Goal: Find specific page/section: Find specific page/section

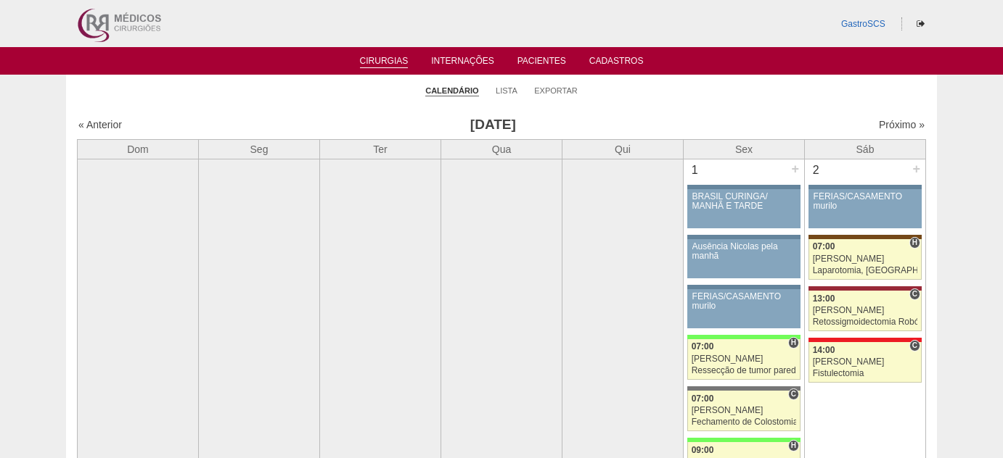
scroll to position [1780, 0]
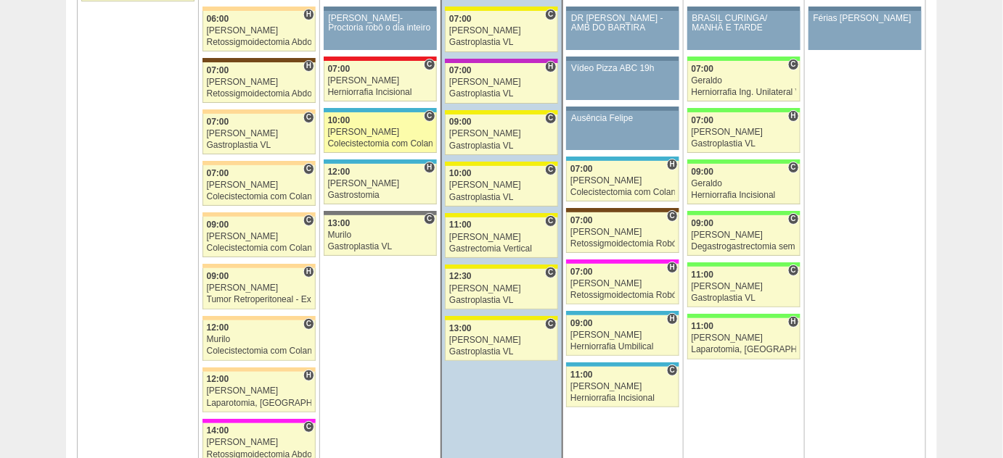
click at [384, 128] on div "[PERSON_NAME]" at bounding box center [380, 132] width 104 height 9
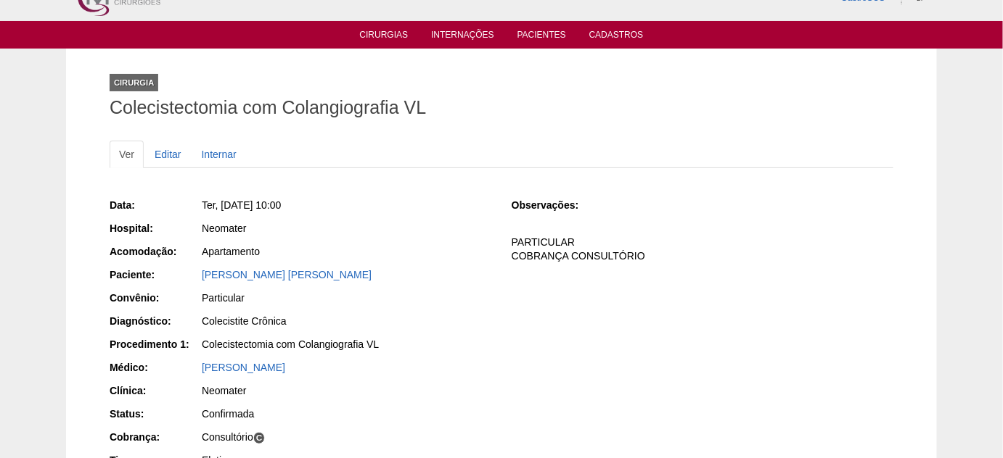
scroll to position [65, 0]
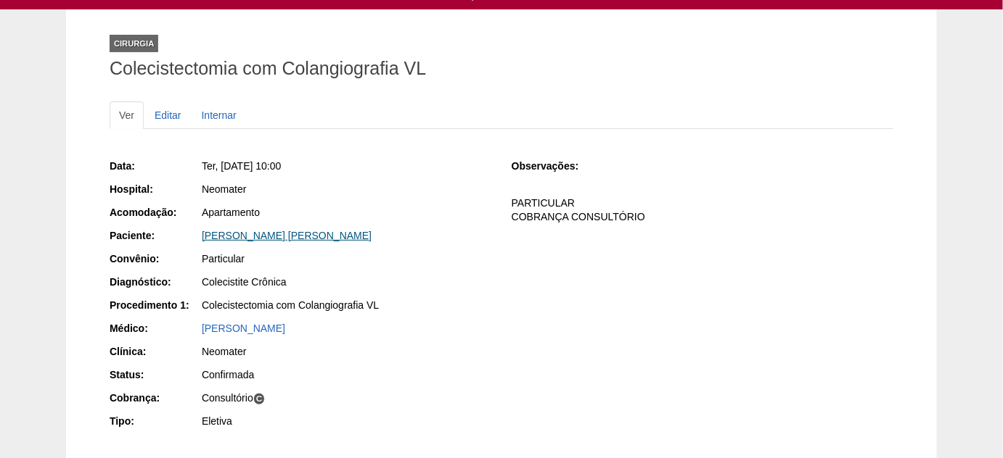
click at [288, 237] on link "Elaine Cristina Vitorino Gallego" at bounding box center [287, 236] width 170 height 12
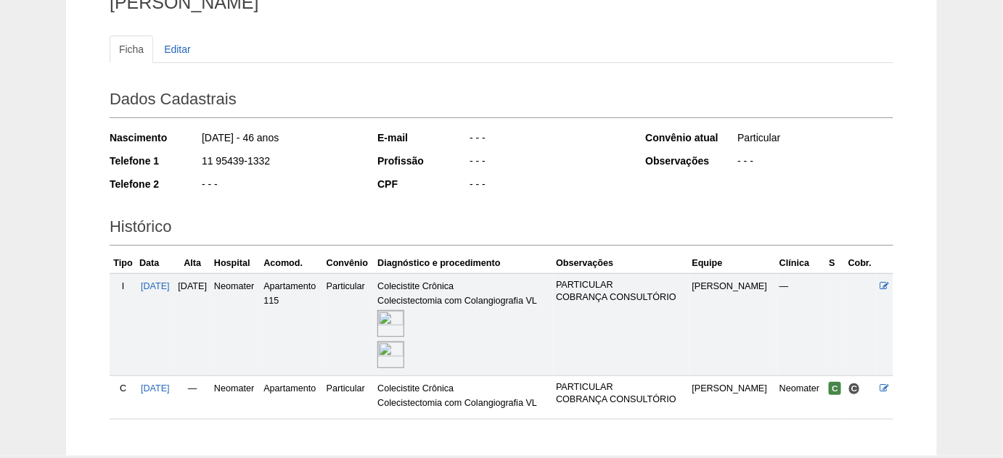
scroll to position [197, 0]
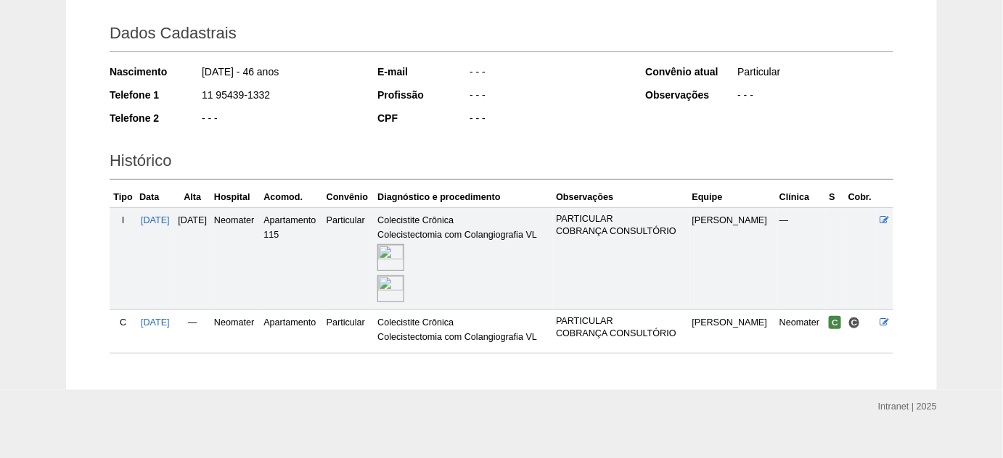
click at [404, 260] on img at bounding box center [390, 257] width 27 height 27
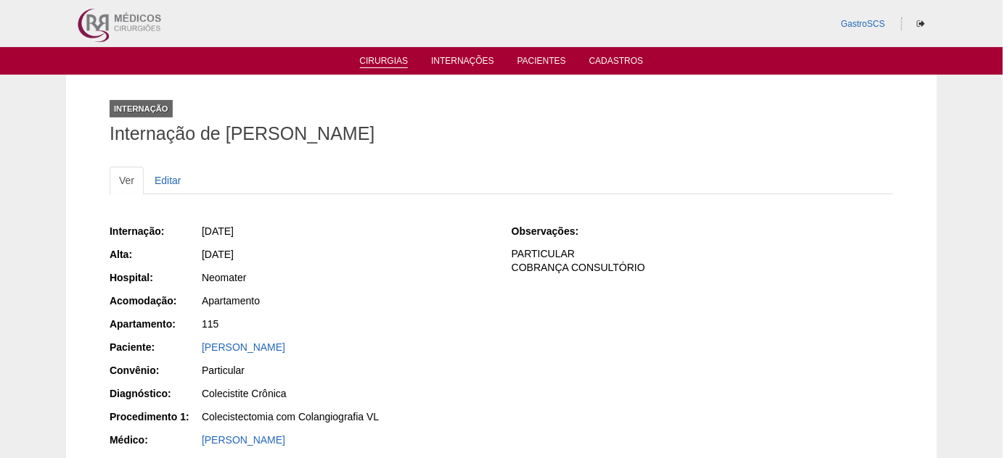
click at [370, 61] on link "Cirurgias" at bounding box center [384, 62] width 49 height 12
